Goal: Task Accomplishment & Management: Use online tool/utility

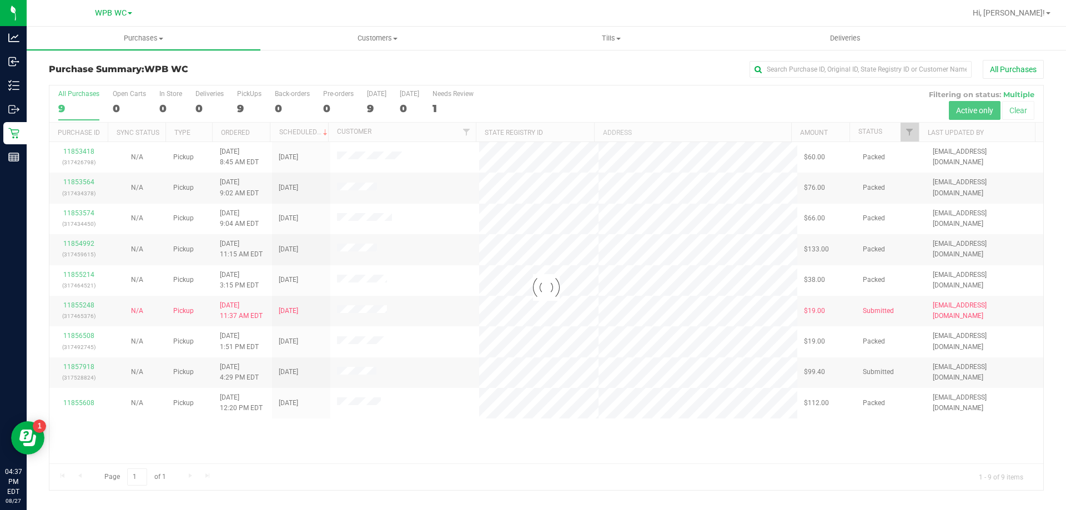
click at [330, 434] on div at bounding box center [546, 288] width 994 height 405
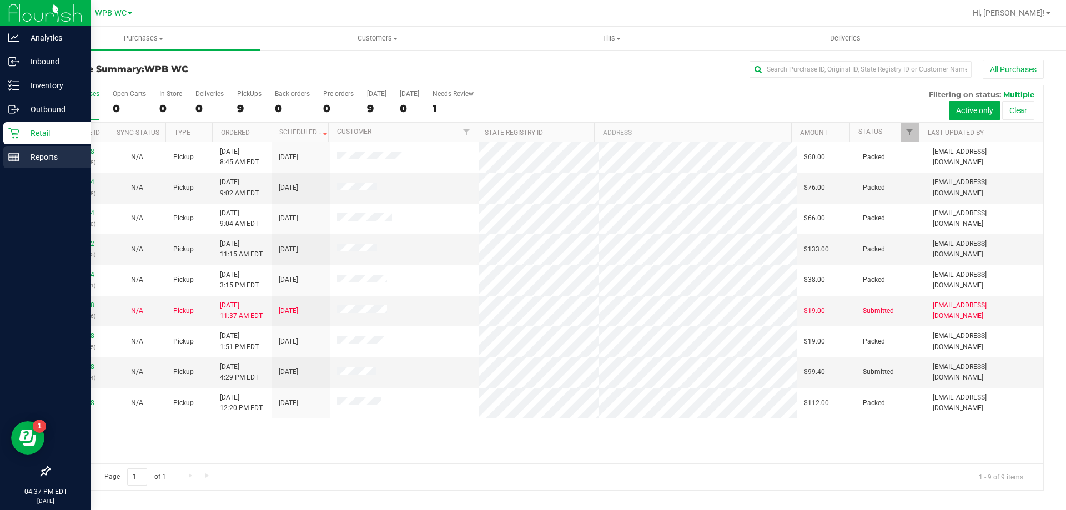
click at [43, 160] on p "Reports" at bounding box center [52, 157] width 67 height 13
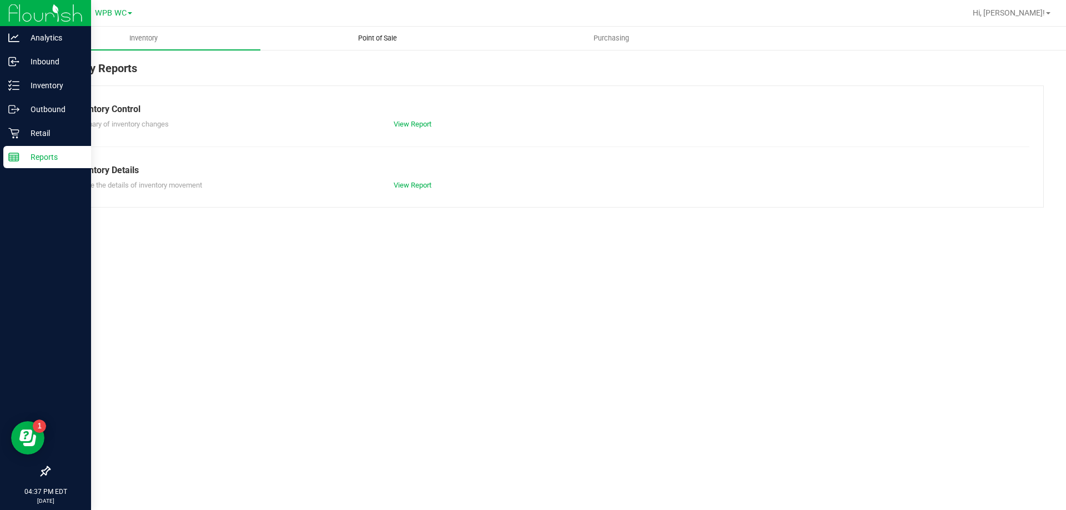
click at [379, 36] on span "Point of Sale" at bounding box center [377, 38] width 69 height 10
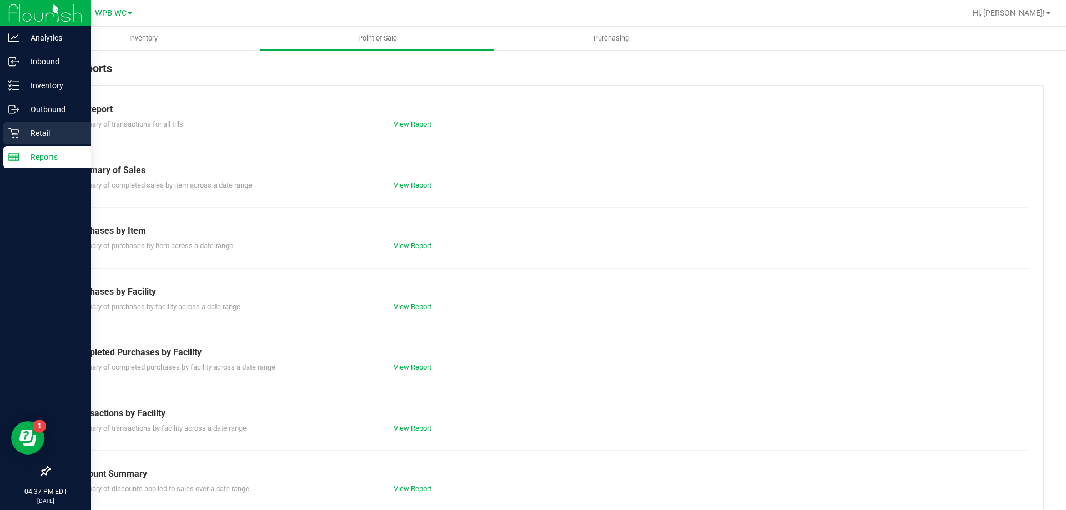
click at [12, 138] on icon at bounding box center [13, 133] width 11 height 11
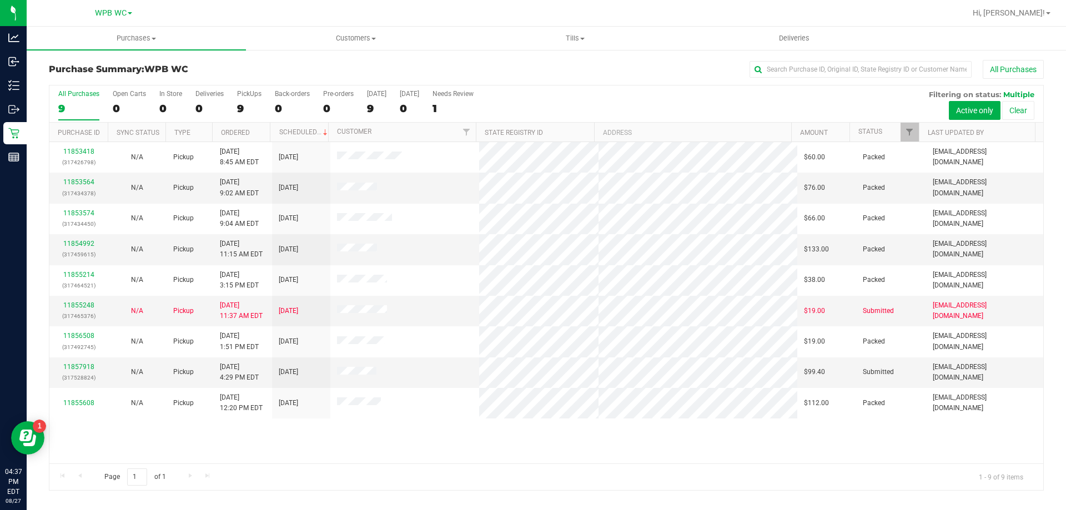
click at [350, 49] on link "Customers All customers Add a new customer All physicians" at bounding box center [355, 38] width 219 height 23
click at [357, 35] on span "Customers" at bounding box center [355, 38] width 219 height 10
click at [355, 46] on uib-tab-heading "Customers All customers Add a new customer All physicians" at bounding box center [355, 38] width 219 height 23
click at [316, 69] on span "All customers" at bounding box center [286, 66] width 80 height 9
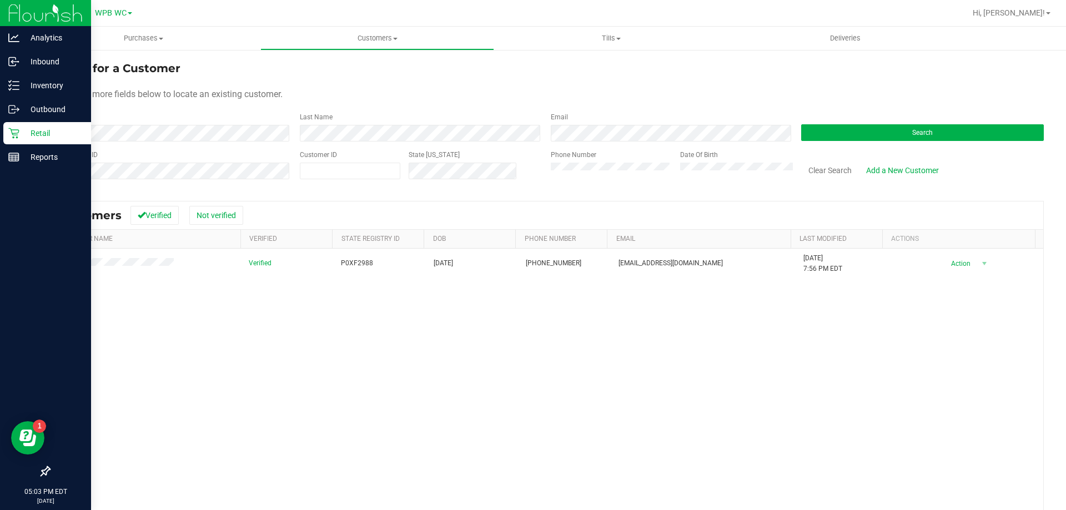
click at [12, 128] on icon at bounding box center [13, 133] width 11 height 11
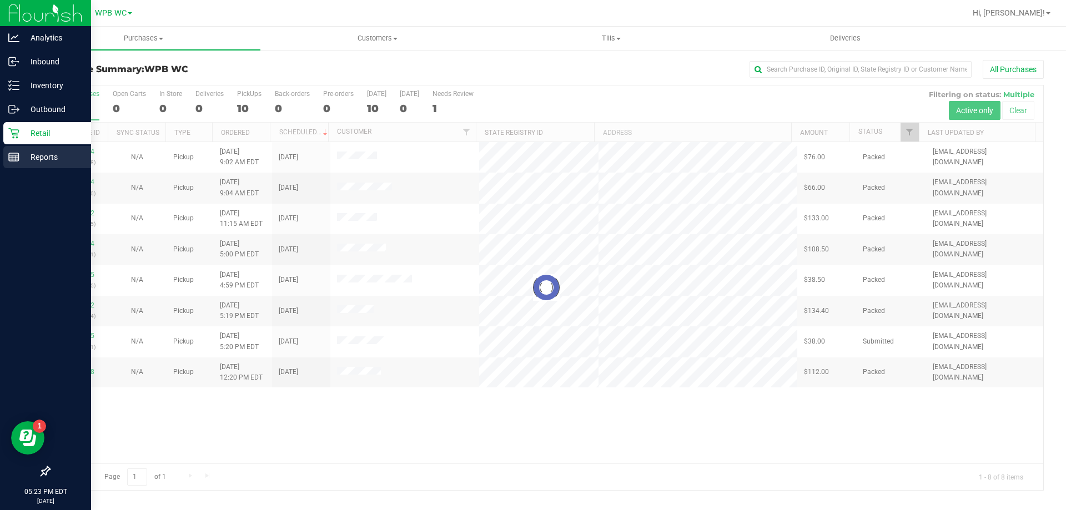
click at [32, 150] on div "Reports" at bounding box center [47, 157] width 88 height 22
click at [31, 158] on p "Reports" at bounding box center [52, 157] width 67 height 13
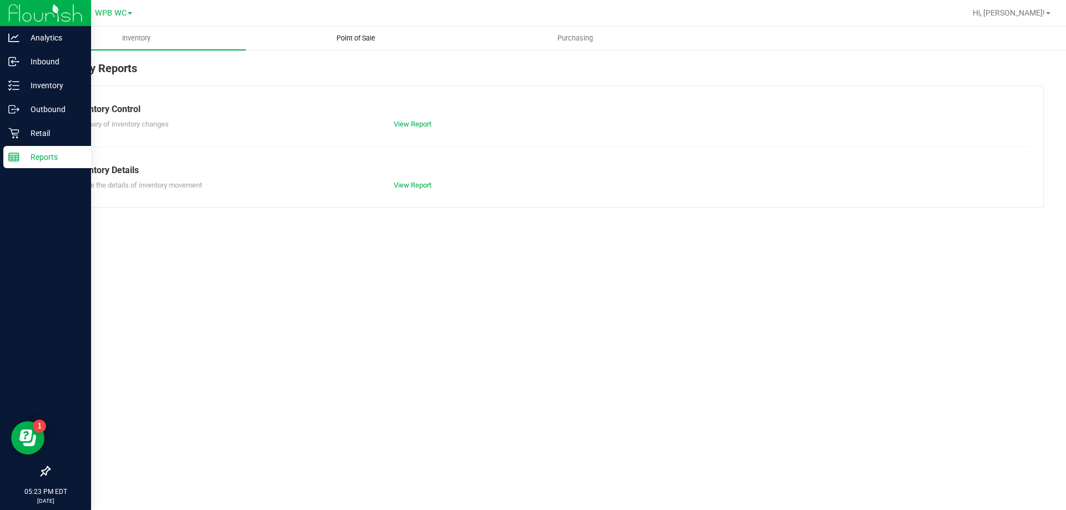
click at [356, 41] on span "Point of Sale" at bounding box center [356, 38] width 69 height 10
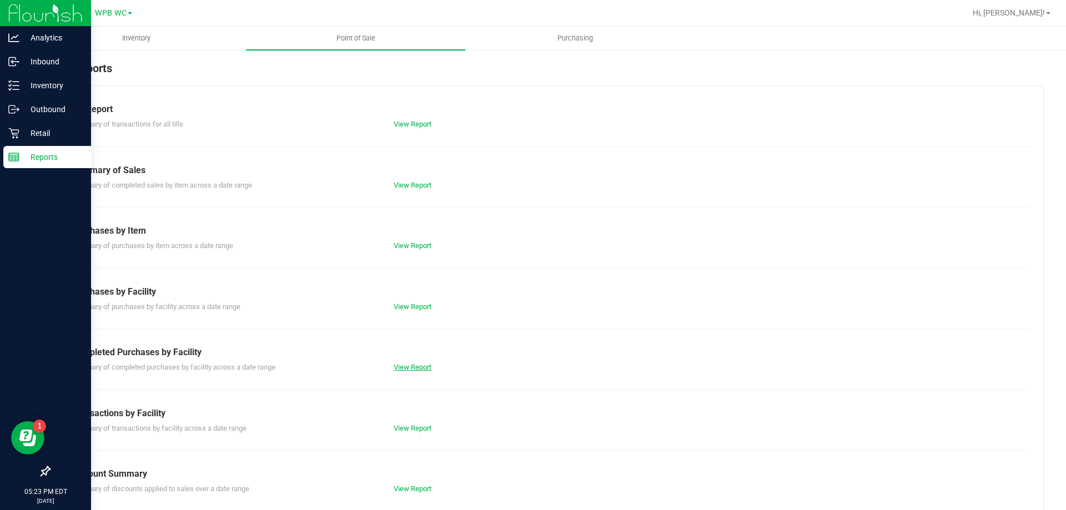
click at [421, 367] on link "View Report" at bounding box center [413, 367] width 38 height 8
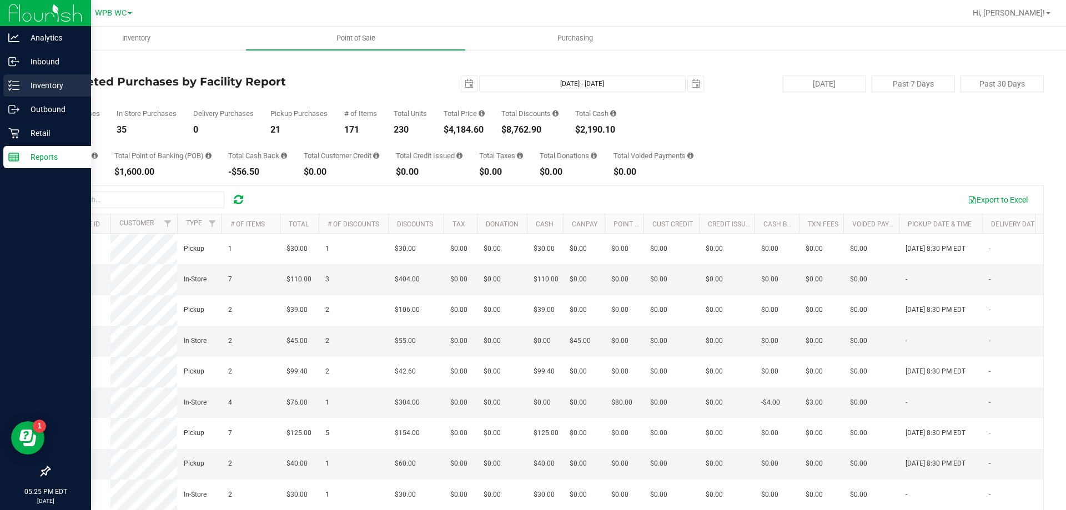
click at [27, 83] on p "Inventory" at bounding box center [52, 85] width 67 height 13
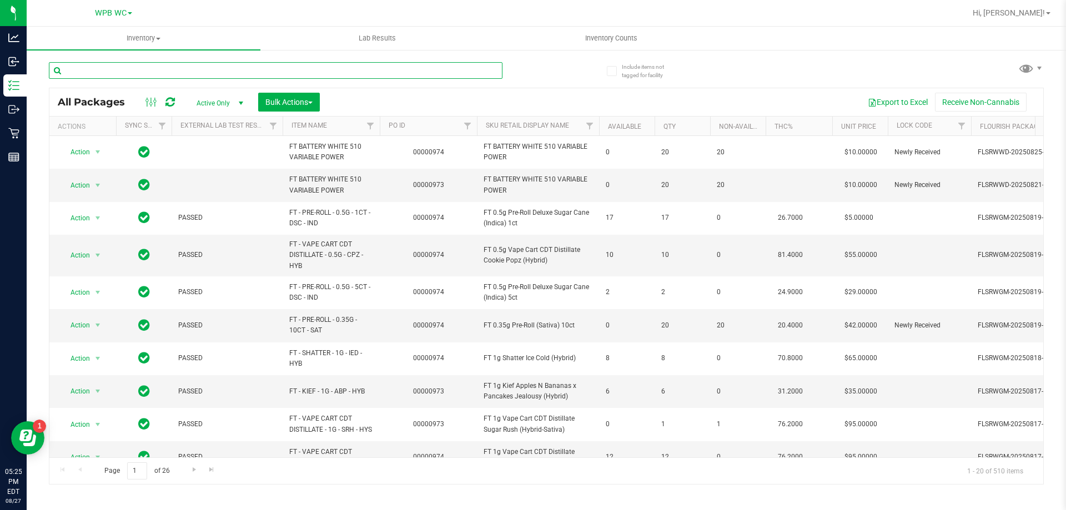
click at [92, 67] on input "text" at bounding box center [276, 70] width 454 height 17
type input "ARZ"
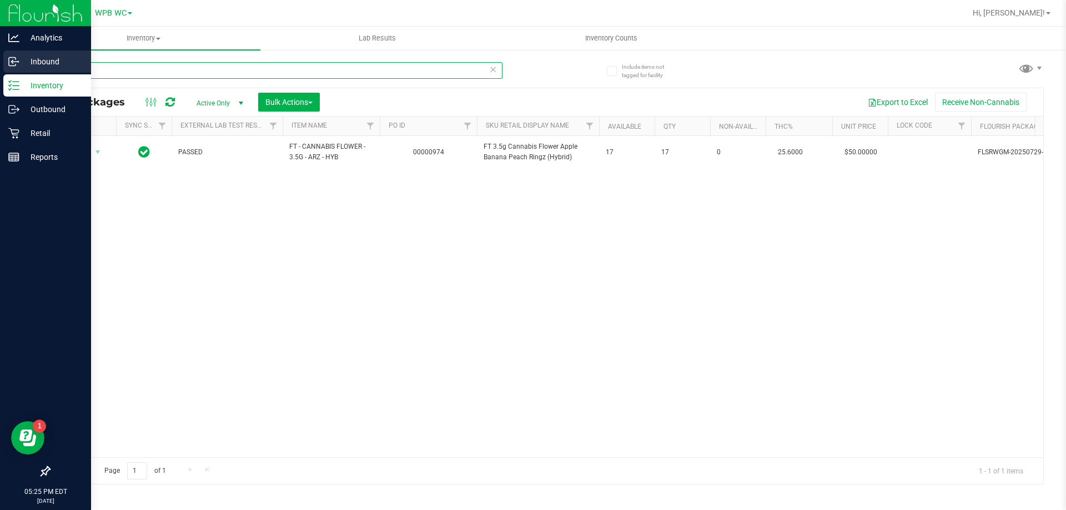
drag, startPoint x: 99, startPoint y: 72, endPoint x: 0, endPoint y: 68, distance: 99.5
click at [0, 71] on div "Analytics Inbound Inventory Outbound Retail Reports 05:25 PM EDT [DATE] 08/27 W…" at bounding box center [533, 255] width 1066 height 510
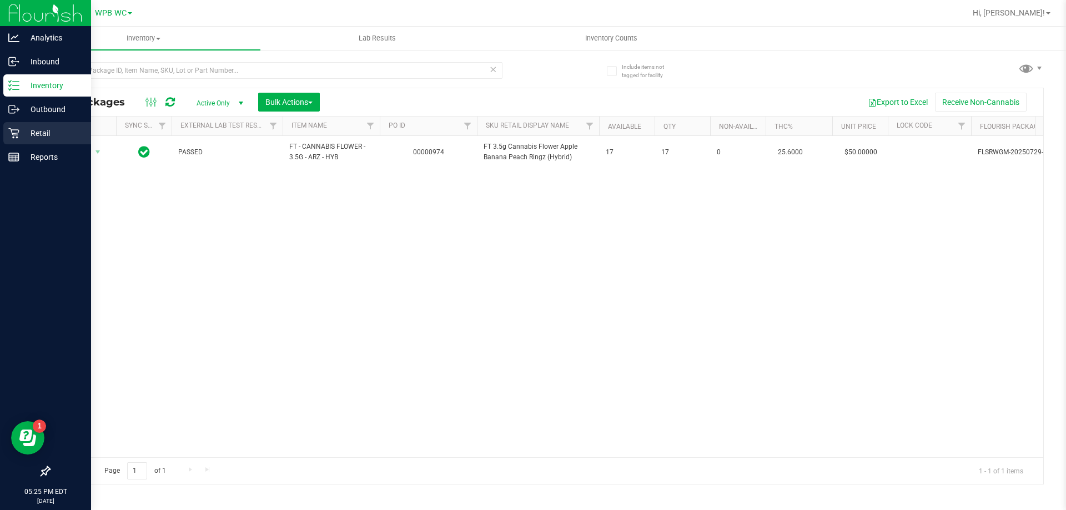
click at [17, 138] on icon at bounding box center [13, 133] width 11 height 11
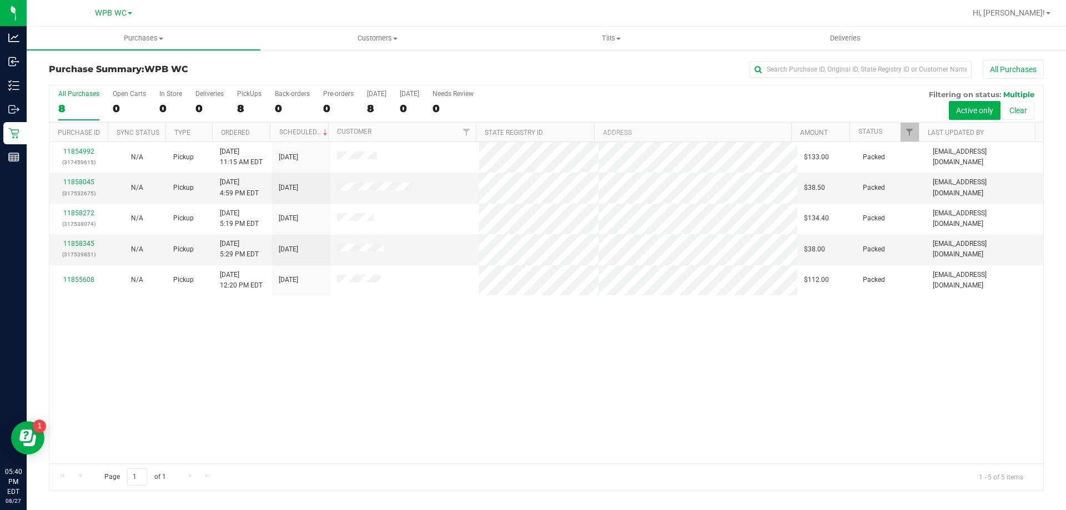
click at [80, 112] on div "8" at bounding box center [78, 108] width 41 height 13
click at [0, 0] on input "All Purchases 8" at bounding box center [0, 0] width 0 height 0
click at [85, 210] on link "11858272" at bounding box center [78, 213] width 31 height 8
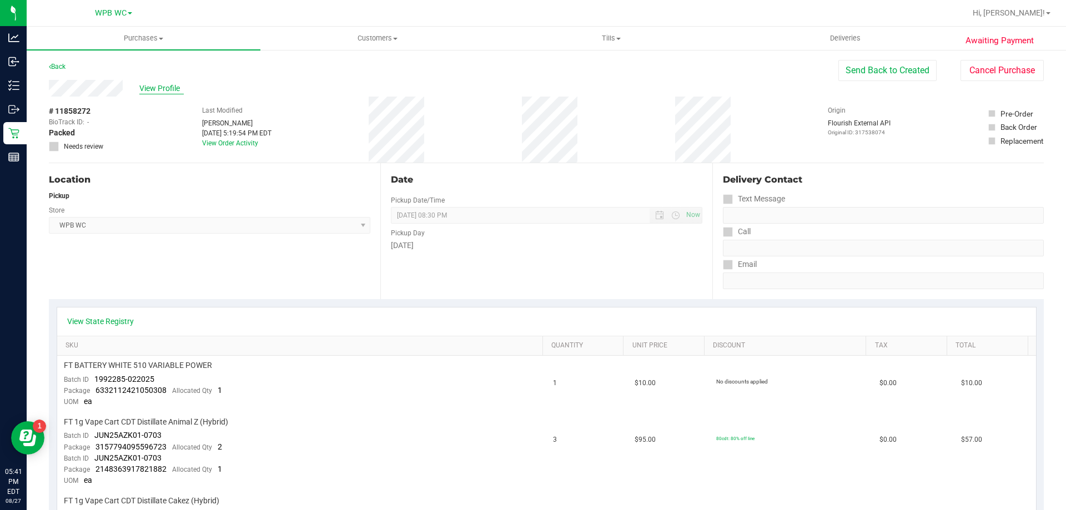
click at [164, 90] on span "View Profile" at bounding box center [161, 89] width 44 height 12
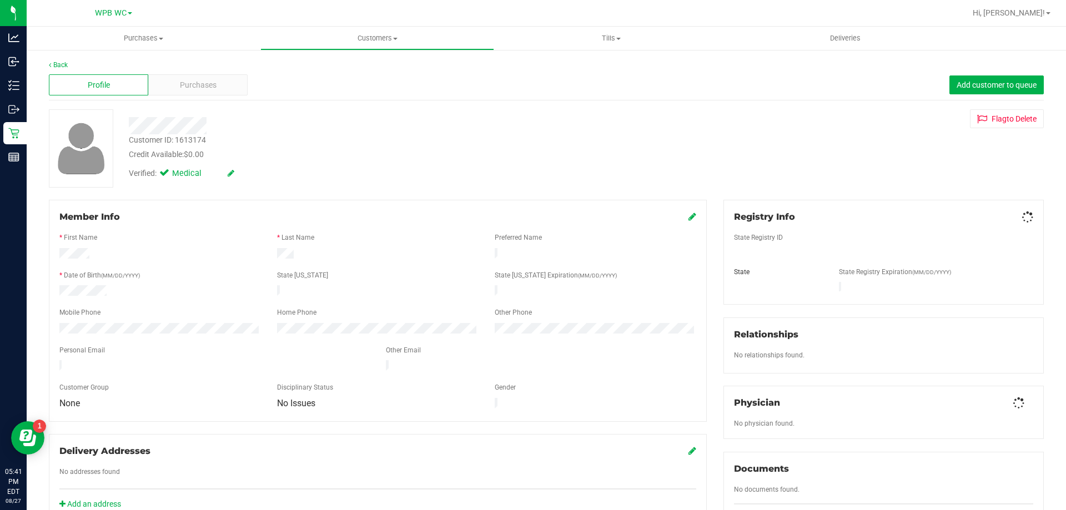
click at [164, 90] on div "Purchases" at bounding box center [197, 84] width 99 height 21
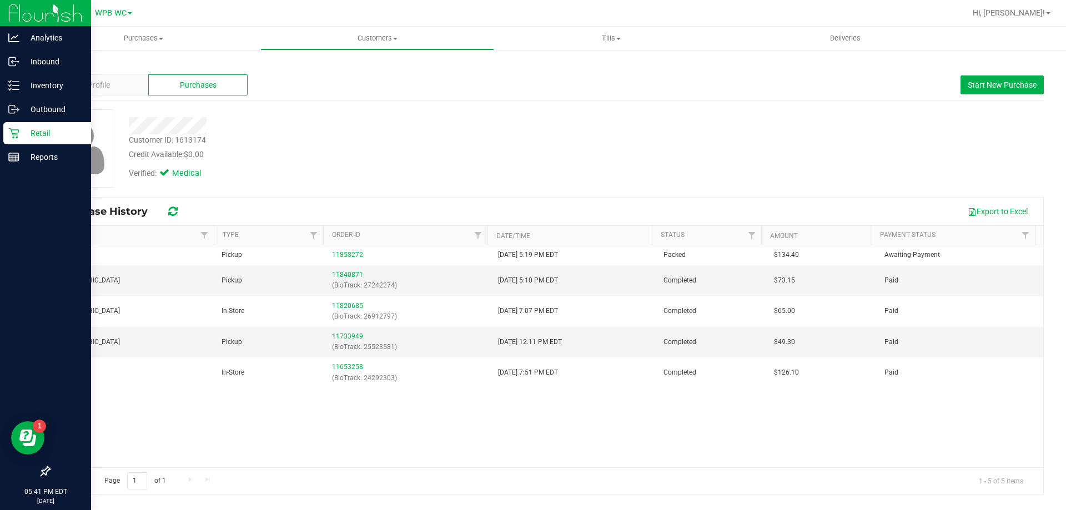
click at [9, 130] on icon at bounding box center [13, 133] width 11 height 11
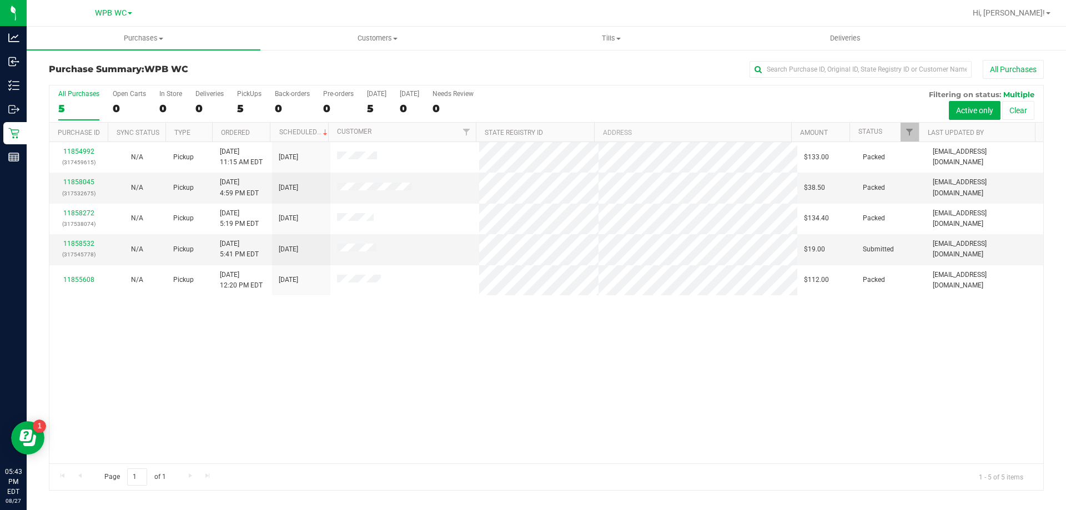
click at [79, 108] on div "5" at bounding box center [78, 108] width 41 height 13
click at [0, 0] on input "All Purchases 5" at bounding box center [0, 0] width 0 height 0
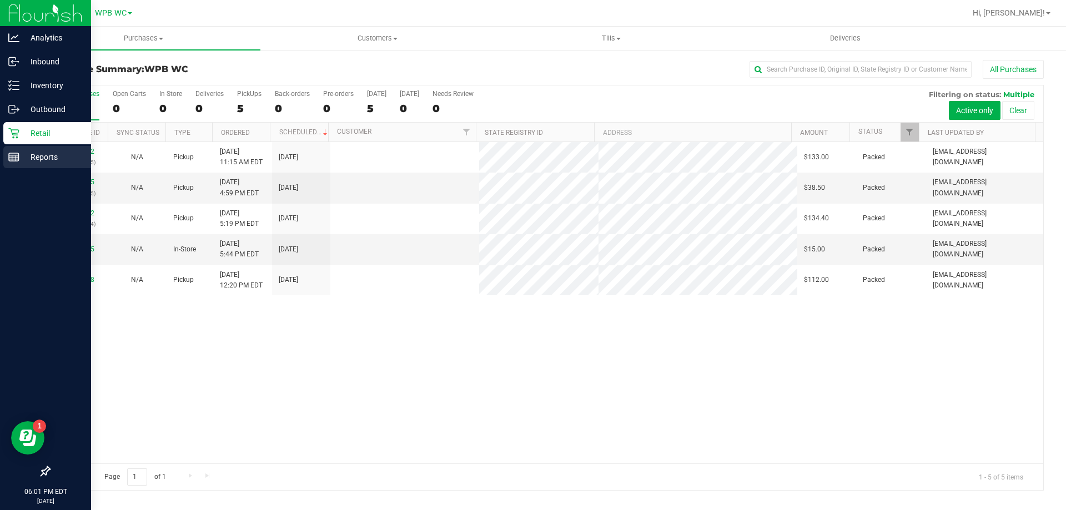
click at [29, 162] on p "Reports" at bounding box center [52, 157] width 67 height 13
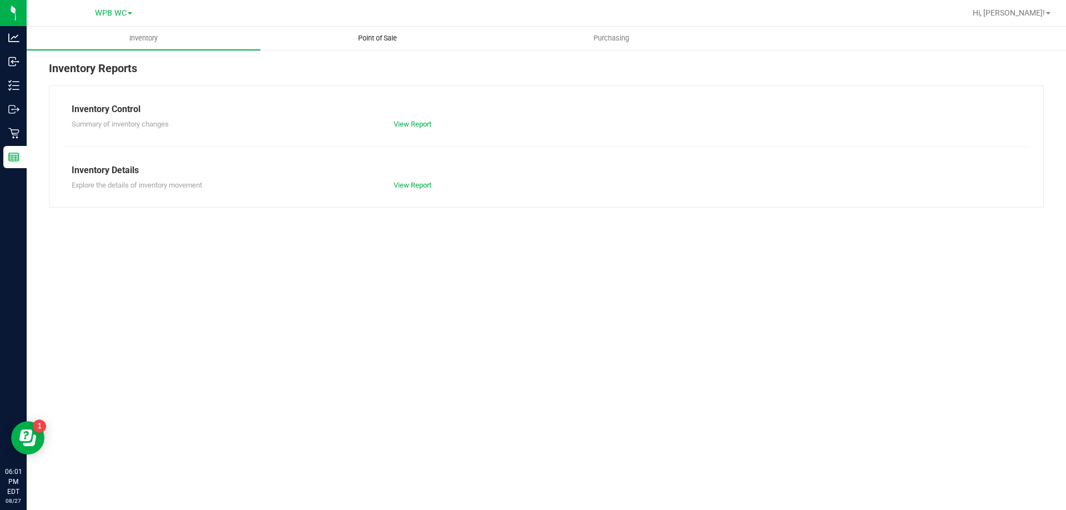
click at [392, 37] on span "Point of Sale" at bounding box center [377, 38] width 69 height 10
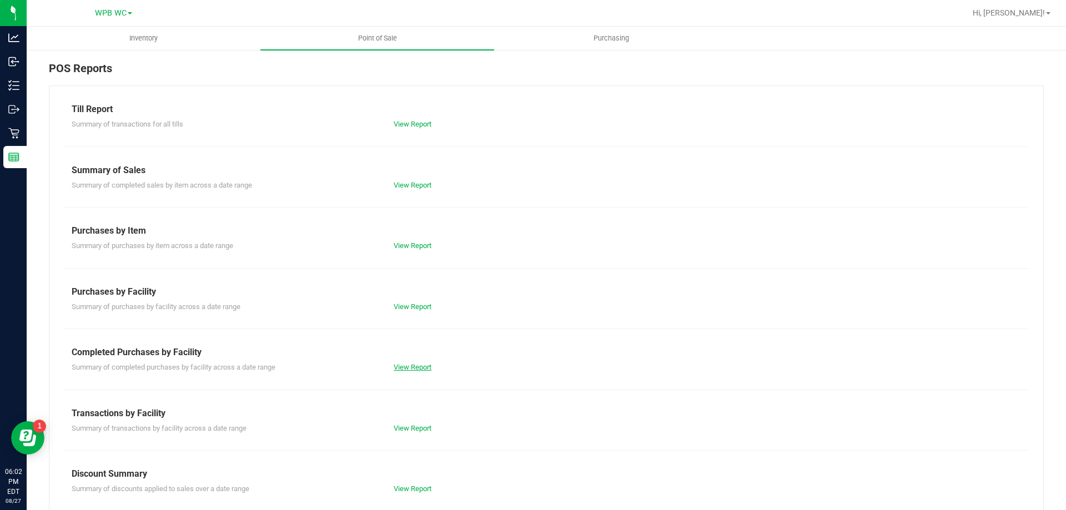
click at [414, 364] on link "View Report" at bounding box center [413, 367] width 38 height 8
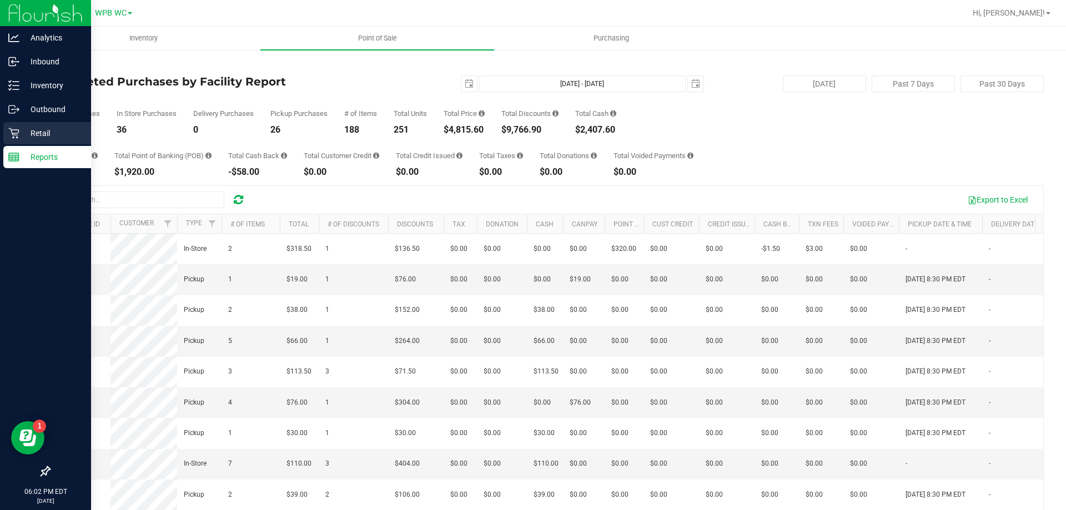
click at [11, 129] on icon at bounding box center [13, 133] width 11 height 11
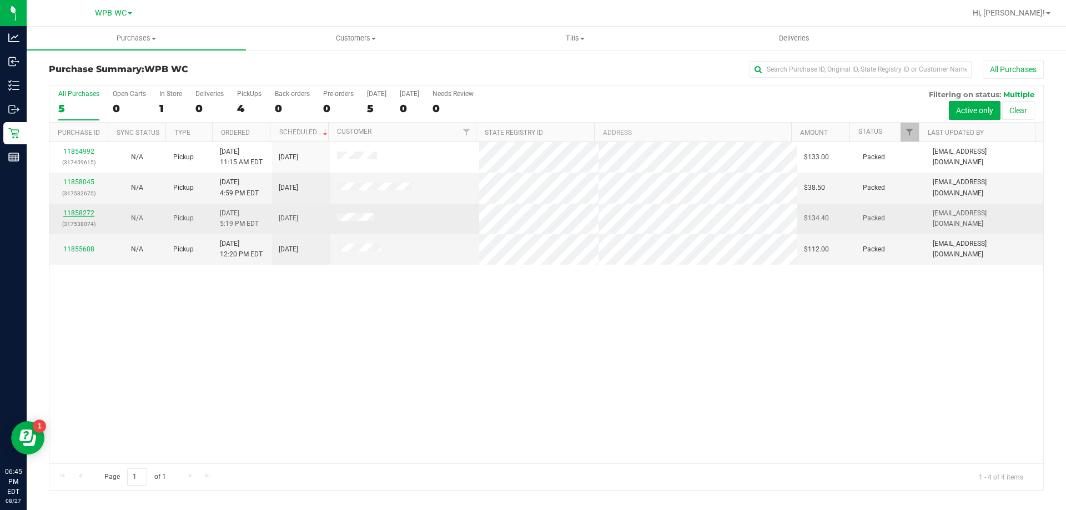
click at [87, 211] on link "11858272" at bounding box center [78, 213] width 31 height 8
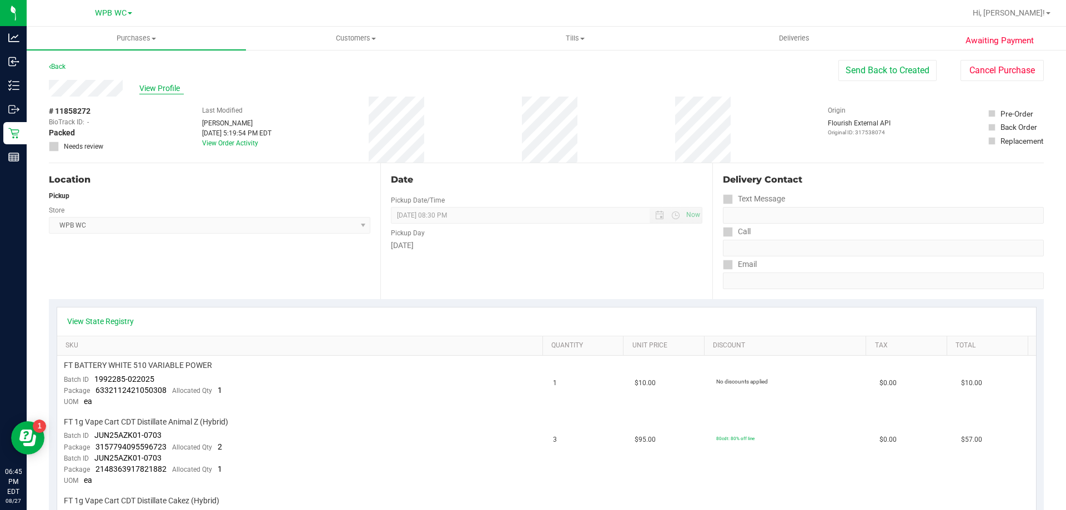
click at [157, 89] on span "View Profile" at bounding box center [161, 89] width 44 height 12
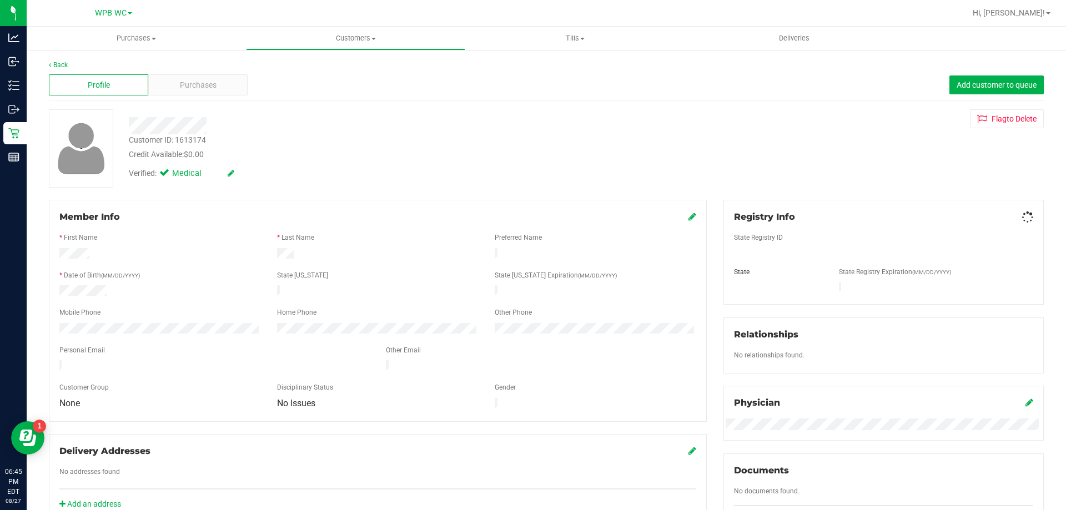
click at [157, 89] on div "Purchases" at bounding box center [197, 84] width 99 height 21
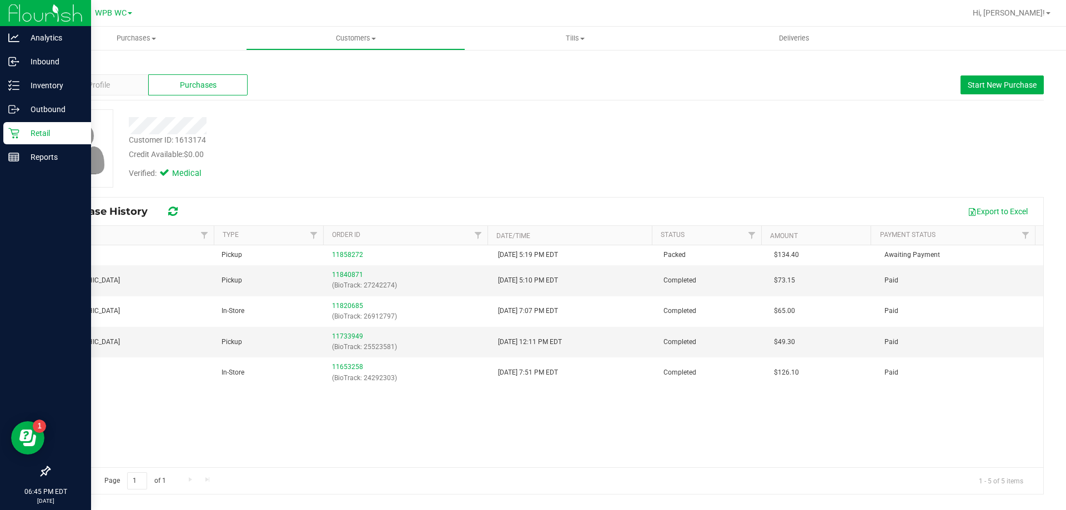
click at [13, 142] on div "Retail" at bounding box center [47, 133] width 88 height 22
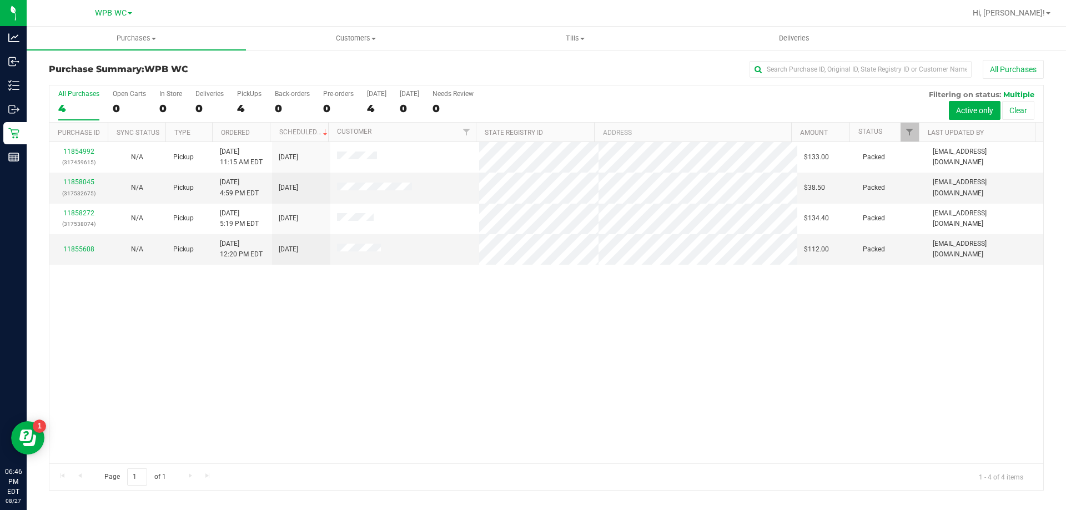
click at [68, 117] on label "All Purchases 4" at bounding box center [78, 105] width 41 height 31
click at [0, 0] on input "All Purchases 4" at bounding box center [0, 0] width 0 height 0
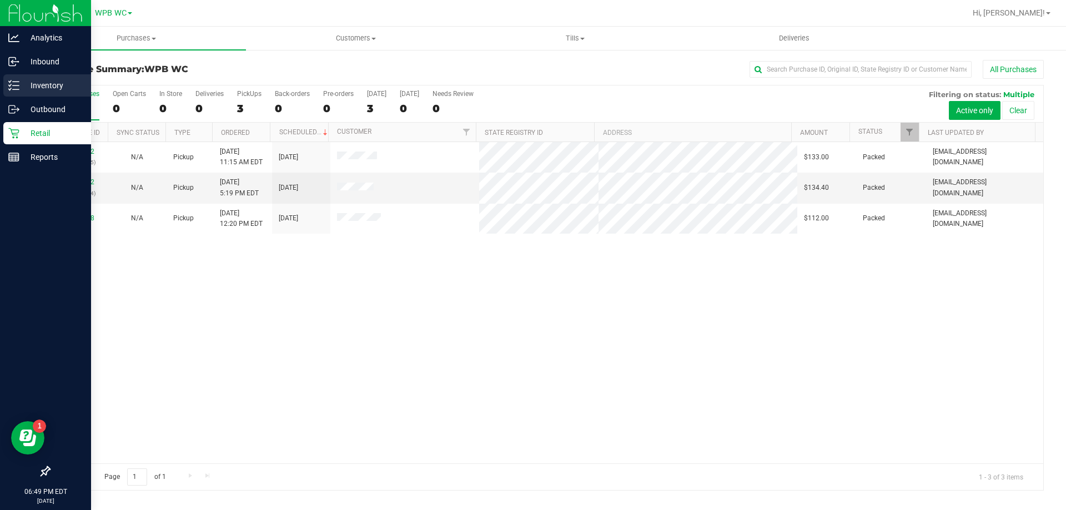
drag, startPoint x: 33, startPoint y: 75, endPoint x: 40, endPoint y: 75, distance: 7.2
click at [34, 75] on div "Inventory" at bounding box center [47, 85] width 88 height 22
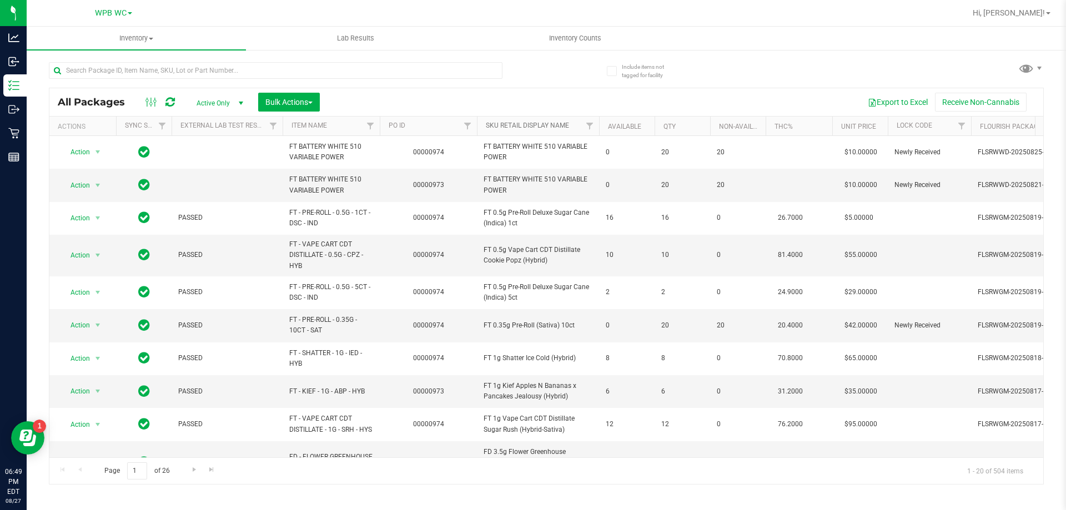
click at [546, 127] on link "Sku Retail Display Name" at bounding box center [527, 126] width 83 height 8
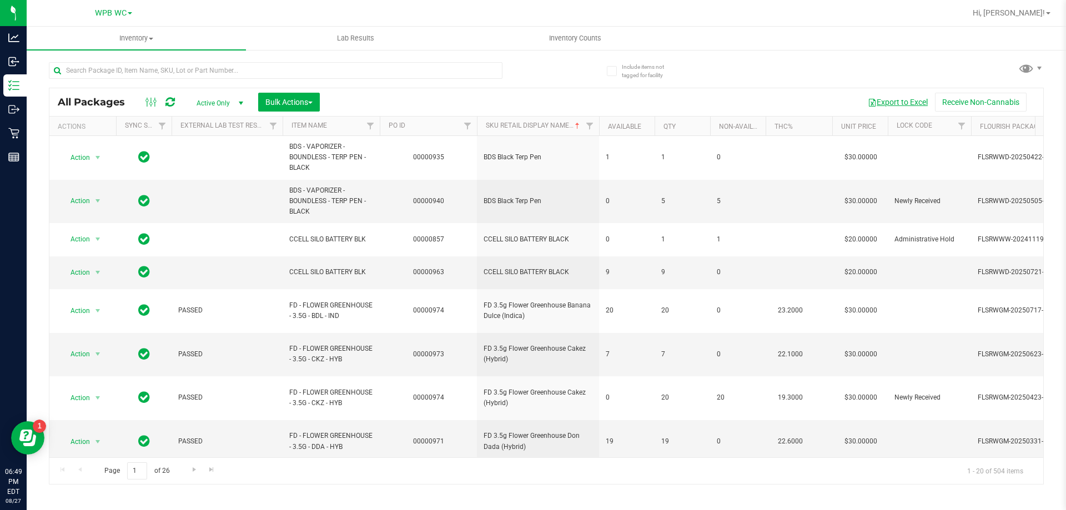
click at [908, 102] on button "Export to Excel" at bounding box center [898, 102] width 74 height 19
click at [565, 40] on span "Inventory Counts" at bounding box center [575, 38] width 82 height 10
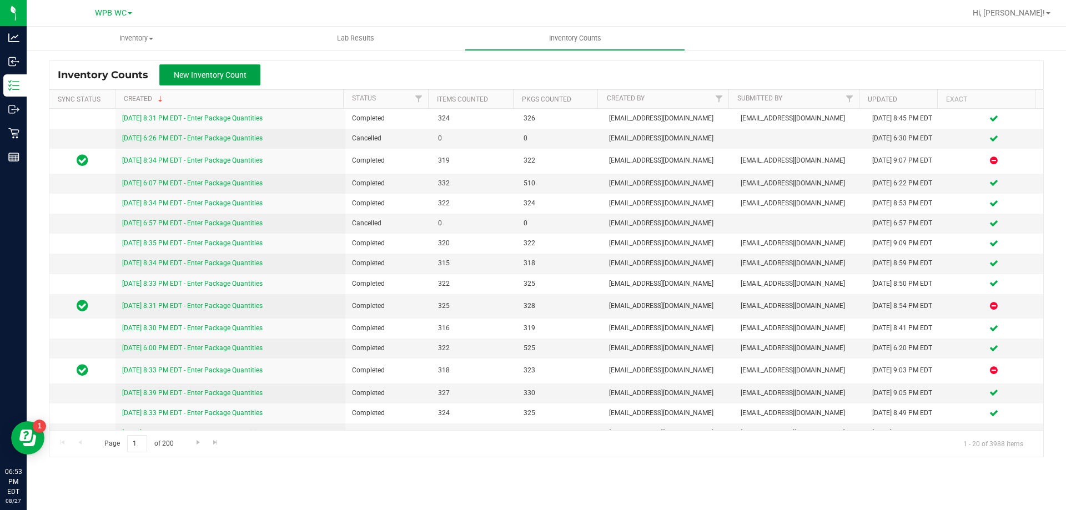
click at [234, 73] on span "New Inventory Count" at bounding box center [210, 75] width 73 height 9
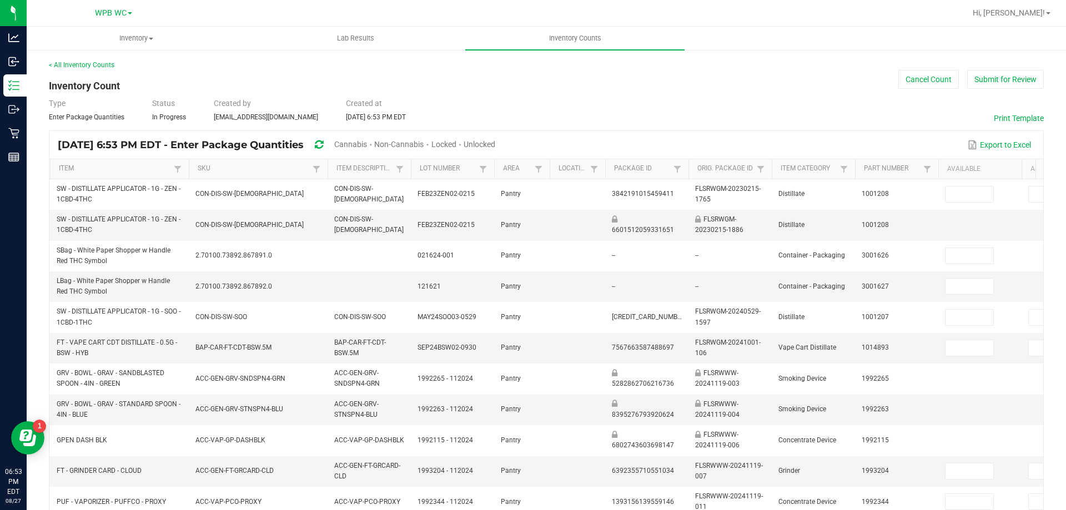
click at [367, 143] on span "Cannabis" at bounding box center [350, 144] width 33 height 9
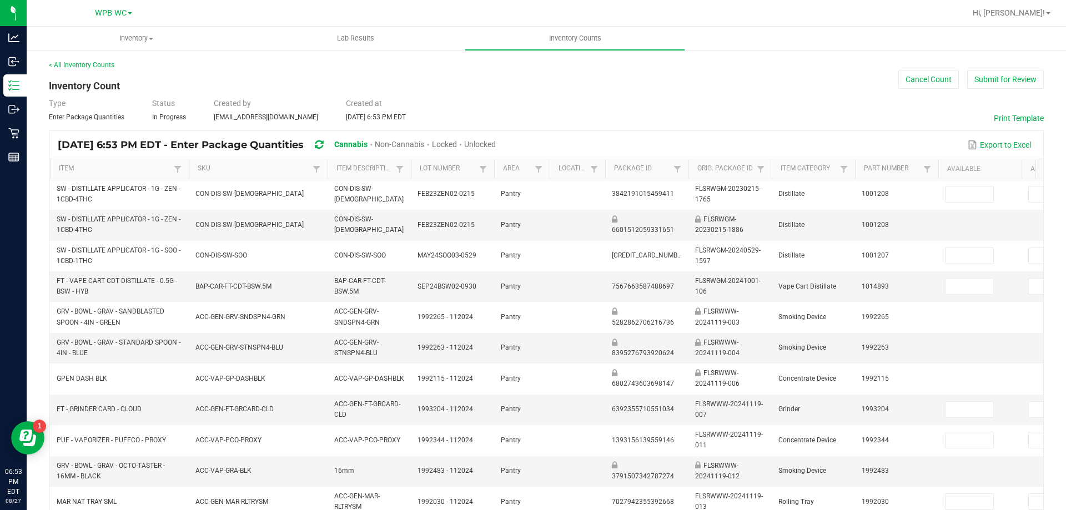
click at [496, 141] on span "Unlocked" at bounding box center [480, 144] width 32 height 9
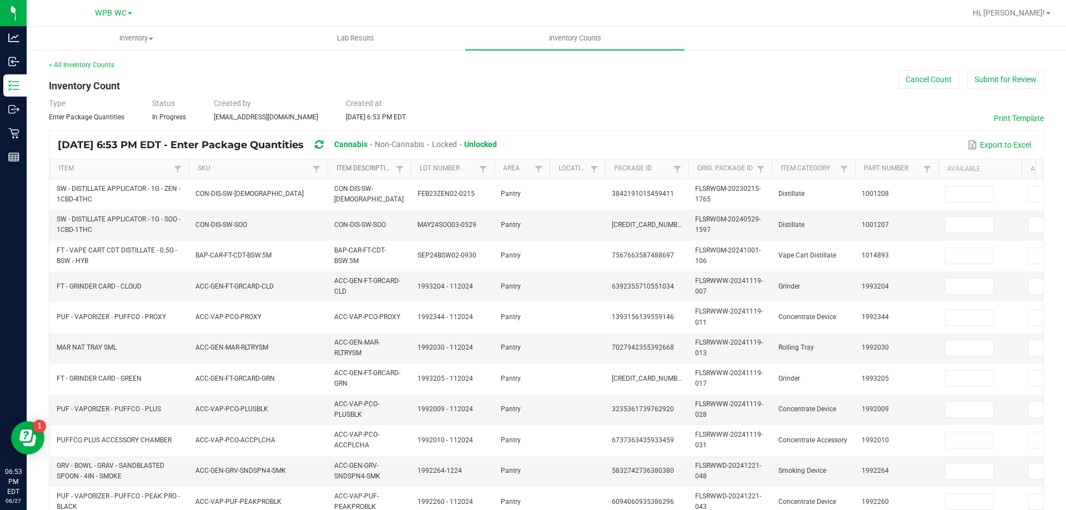
click at [361, 169] on link "Item Description" at bounding box center [365, 168] width 56 height 9
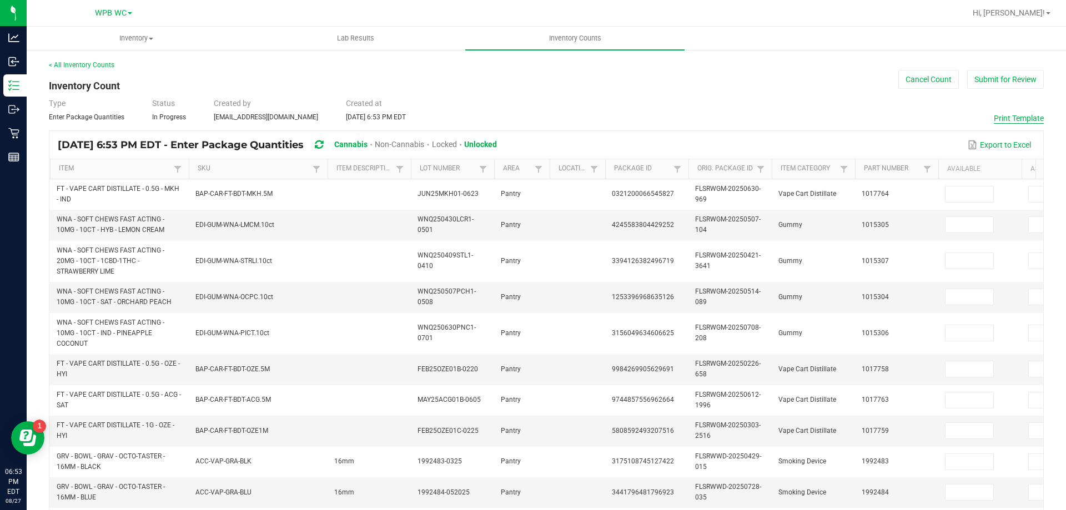
click at [1006, 120] on button "Print Template" at bounding box center [1019, 118] width 50 height 11
click at [901, 74] on button "Cancel Count" at bounding box center [929, 79] width 61 height 19
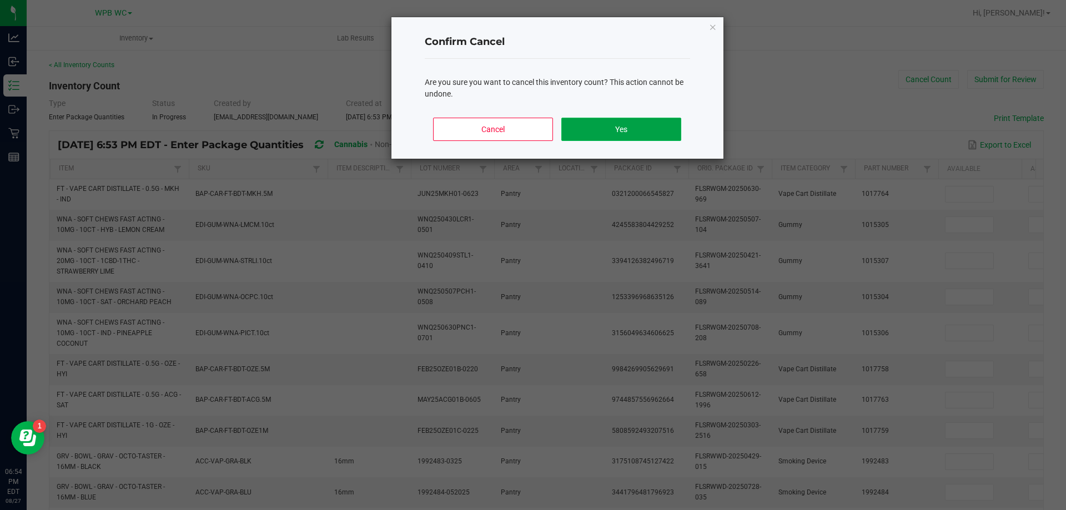
click at [629, 129] on button "Yes" at bounding box center [620, 129] width 119 height 23
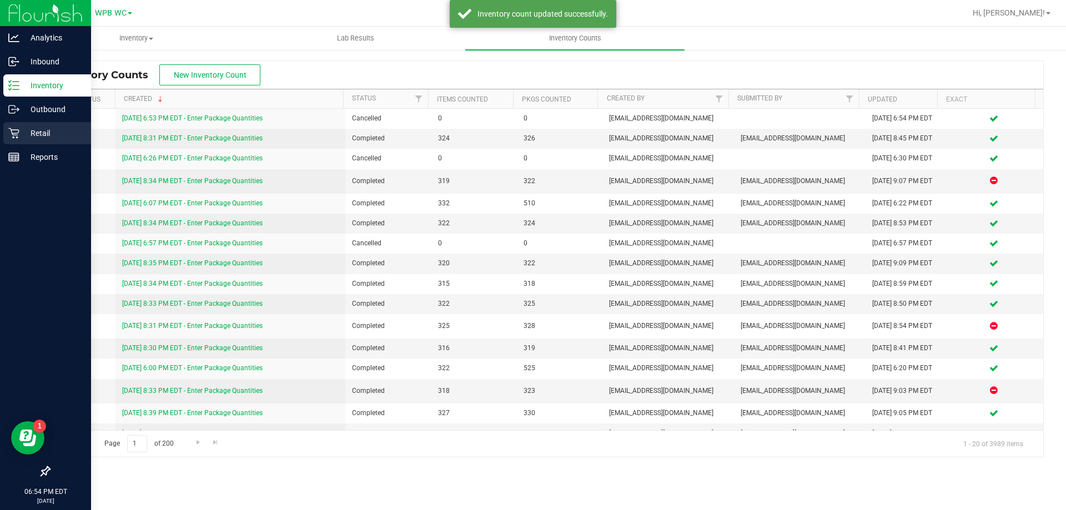
click at [16, 133] on icon at bounding box center [13, 133] width 11 height 11
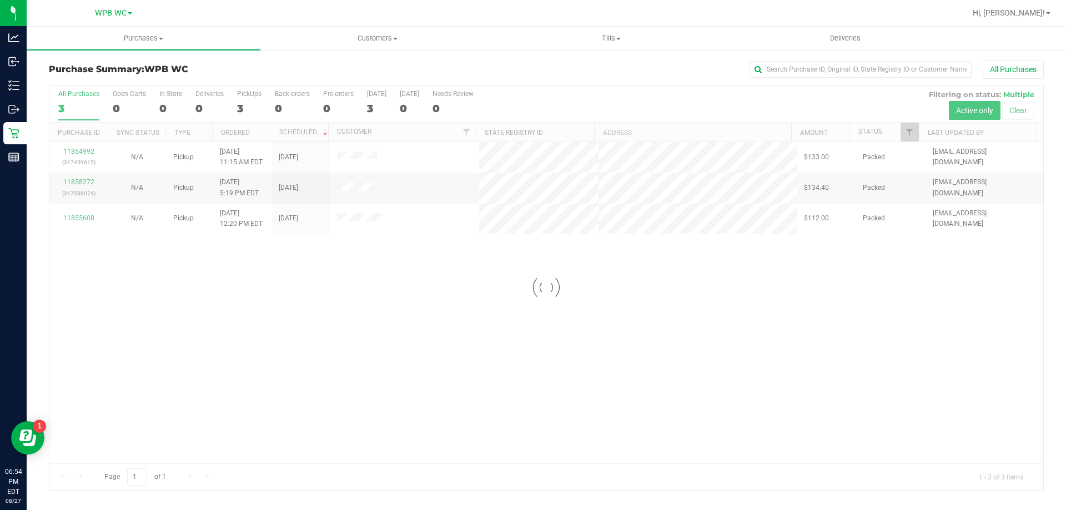
click at [1036, 6] on div "Hi, [PERSON_NAME]!" at bounding box center [1012, 12] width 87 height 19
click at [1030, 17] on span "Hi, [PERSON_NAME]!" at bounding box center [1009, 12] width 72 height 9
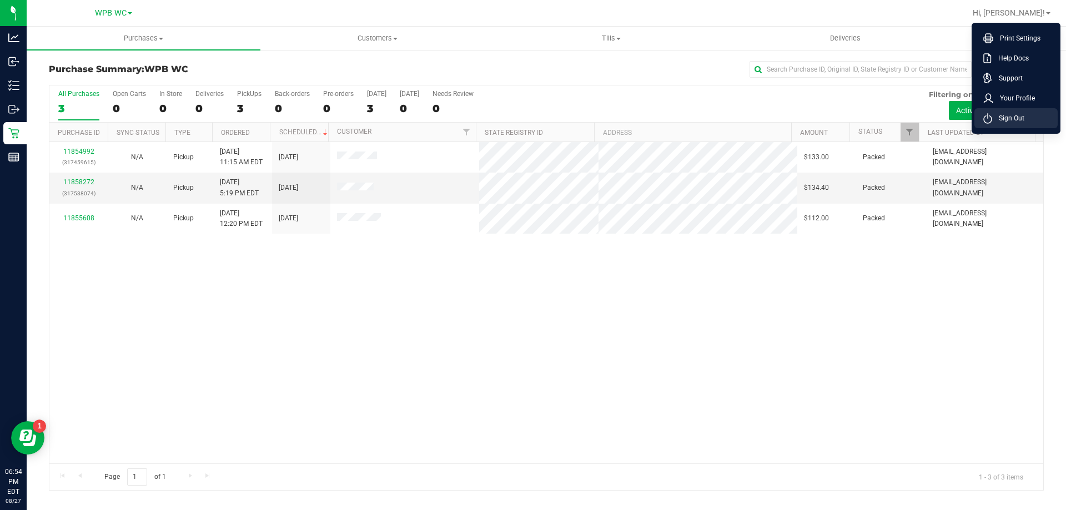
click at [982, 117] on li "Sign Out" at bounding box center [1016, 118] width 83 height 20
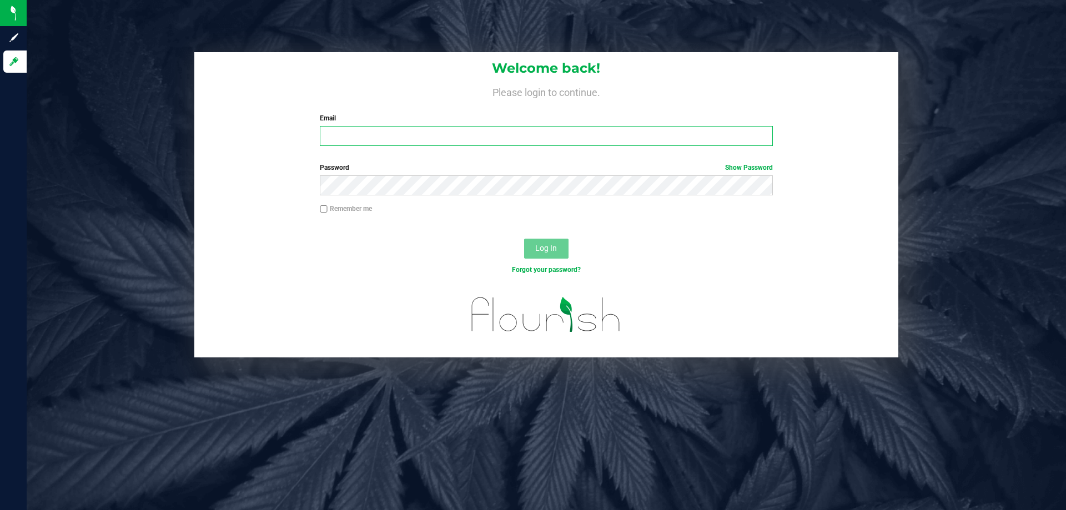
click at [488, 136] on input "Email" at bounding box center [546, 136] width 453 height 20
type input "[EMAIL_ADDRESS][DOMAIN_NAME]"
click at [524, 239] on button "Log In" at bounding box center [546, 249] width 44 height 20
